Goal: Information Seeking & Learning: Check status

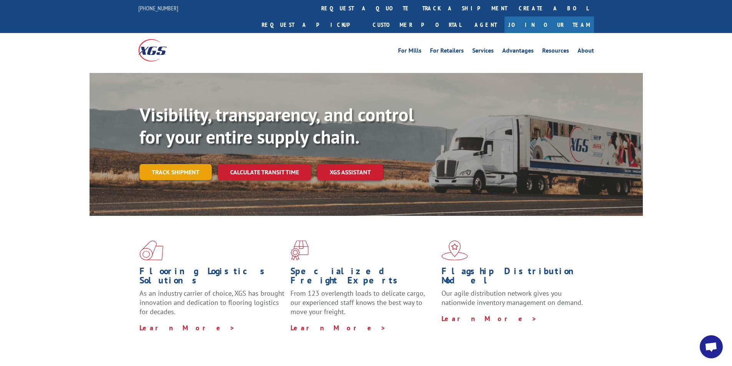
click at [196, 164] on link "Track shipment" at bounding box center [175, 172] width 72 height 16
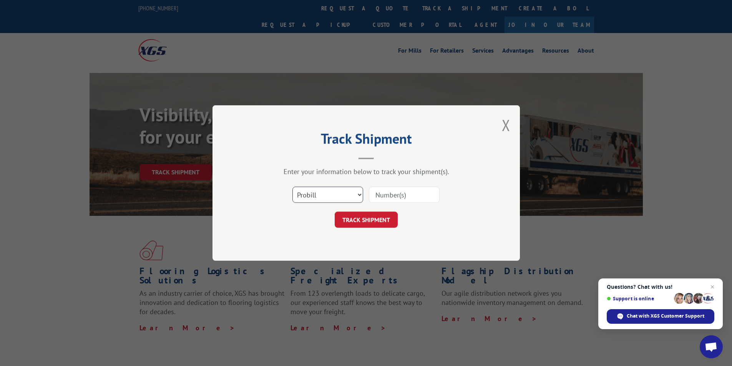
click at [357, 195] on select "Select category... Probill BOL PO" at bounding box center [327, 195] width 71 height 16
click at [394, 194] on input at bounding box center [404, 195] width 71 height 16
paste input "17444399"
type input "17444399"
click at [383, 218] on button "TRACK SHIPMENT" at bounding box center [366, 220] width 63 height 16
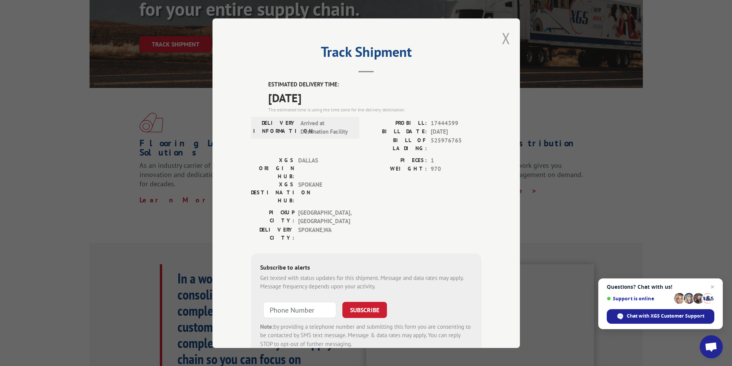
click at [502, 38] on button "Close modal" at bounding box center [506, 38] width 8 height 20
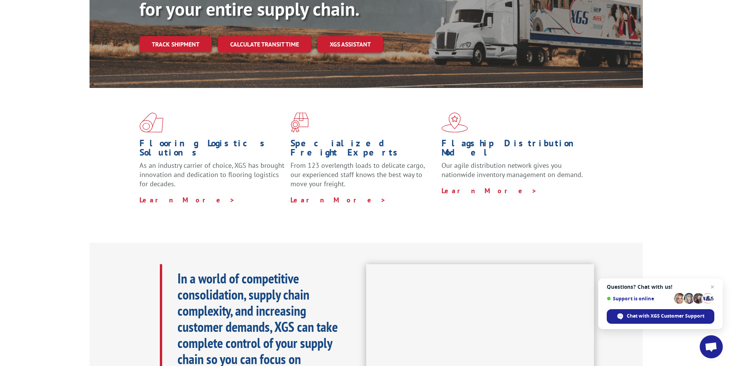
click at [90, 200] on div "Flooring Logistics Solutions As an industry carrier of choice, XGS has brought …" at bounding box center [365, 158] width 553 height 141
